Goal: Find specific page/section: Find specific page/section

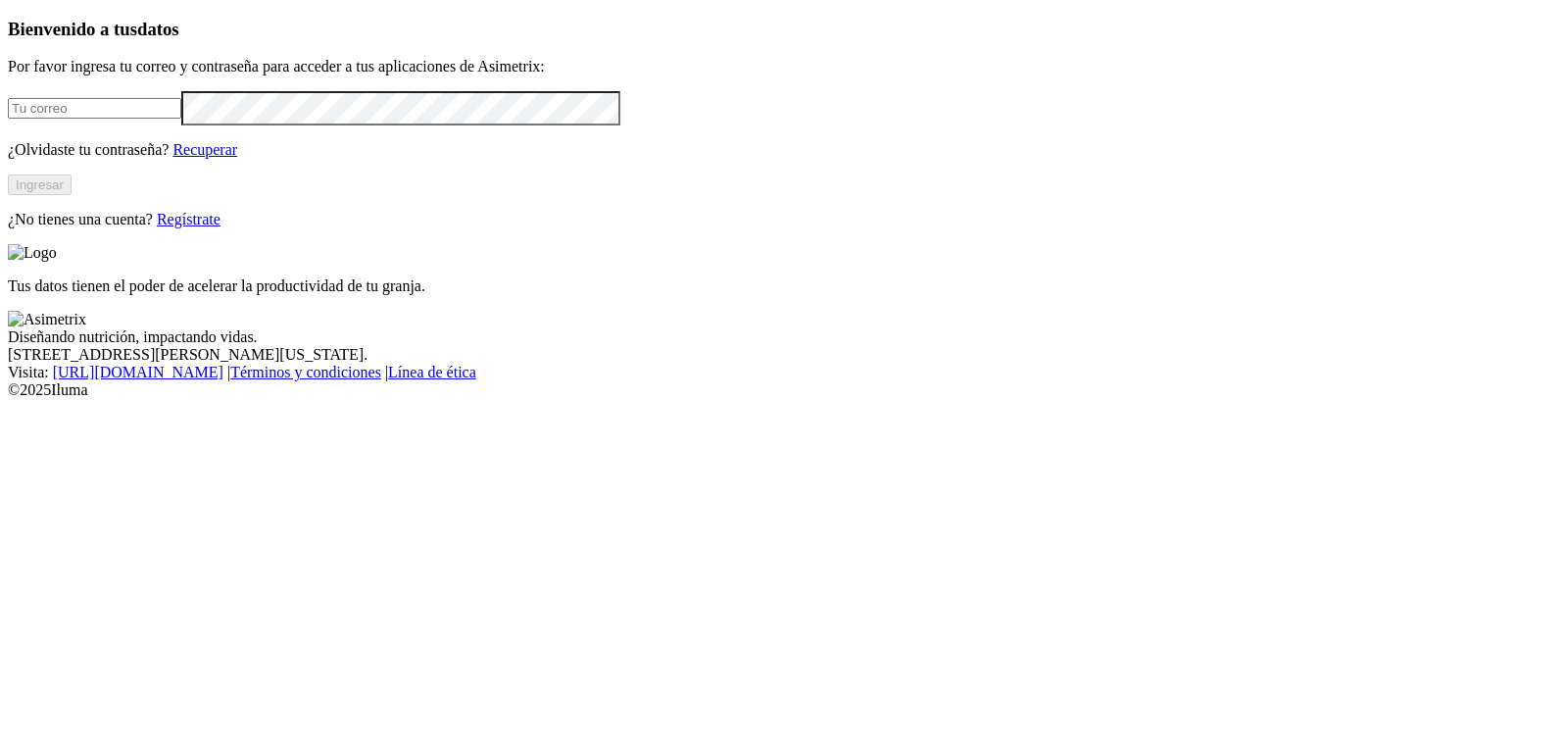
type input "[EMAIL_ADDRESS][DOMAIN_NAME]"
click at [296, 228] on div "Bienvenido a tus datos Por favor ingresa tu correo y contraseña para acceder a …" at bounding box center [784, 124] width 1553 height 209
click at [71, 195] on button "Ingresar" at bounding box center [40, 184] width 63 height 21
